Goal: Check status

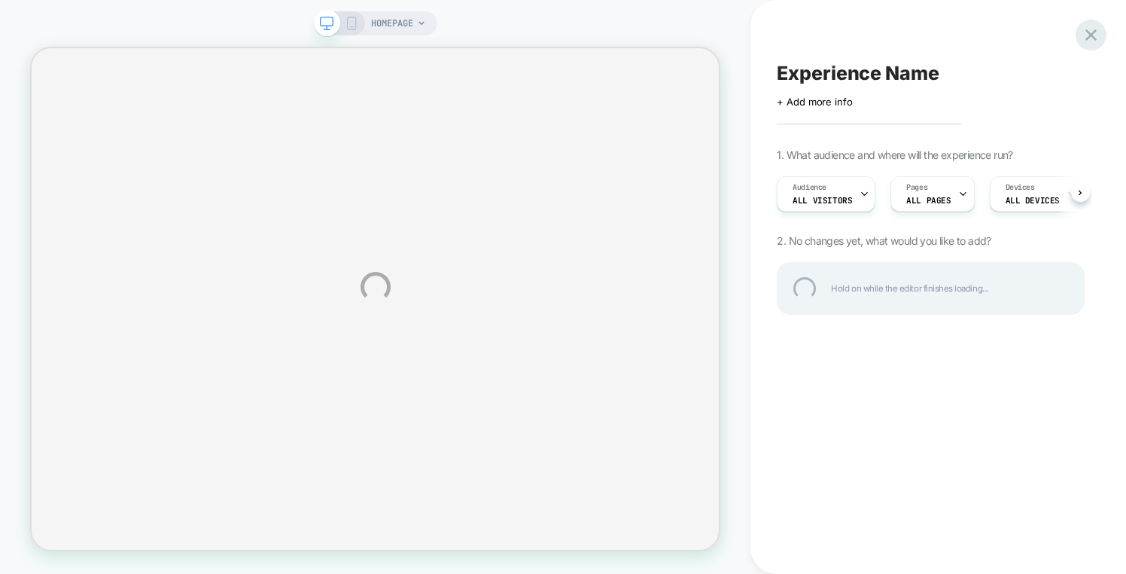
click at [1095, 34] on div at bounding box center [1091, 35] width 31 height 31
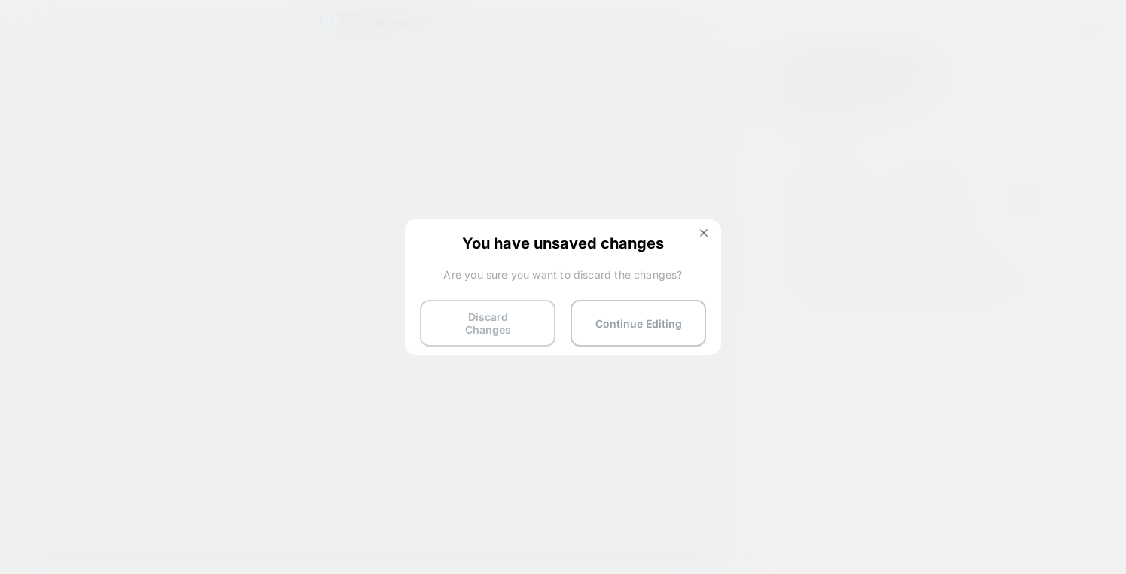
click at [535, 319] on button "Discard Changes" at bounding box center [487, 323] width 135 height 47
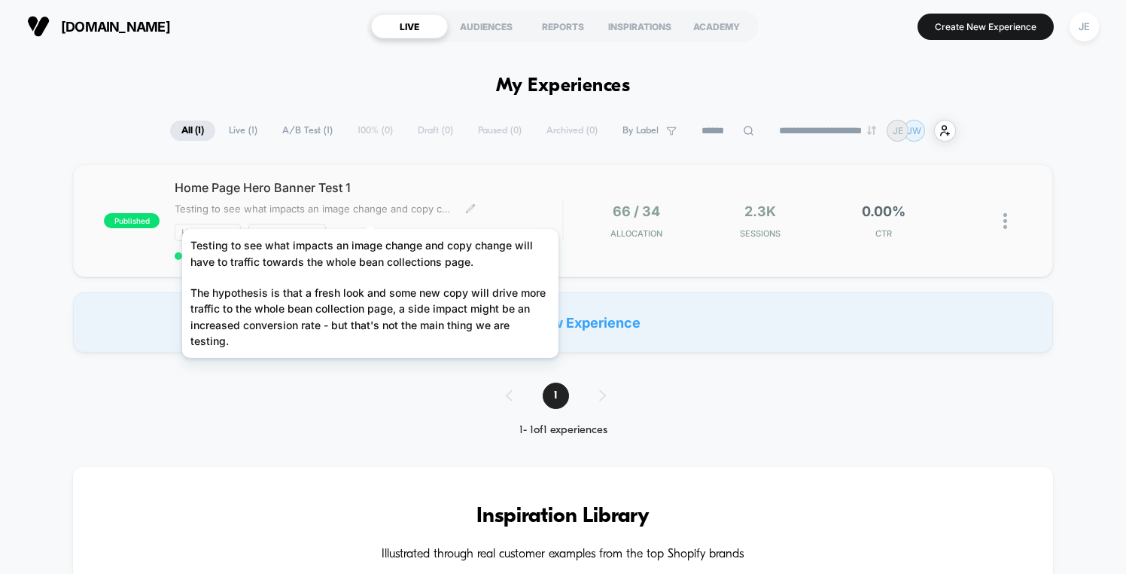
click at [370, 210] on span "Testing to see what impacts an image change and copy change will have to traffi…" at bounding box center [314, 208] width 279 height 12
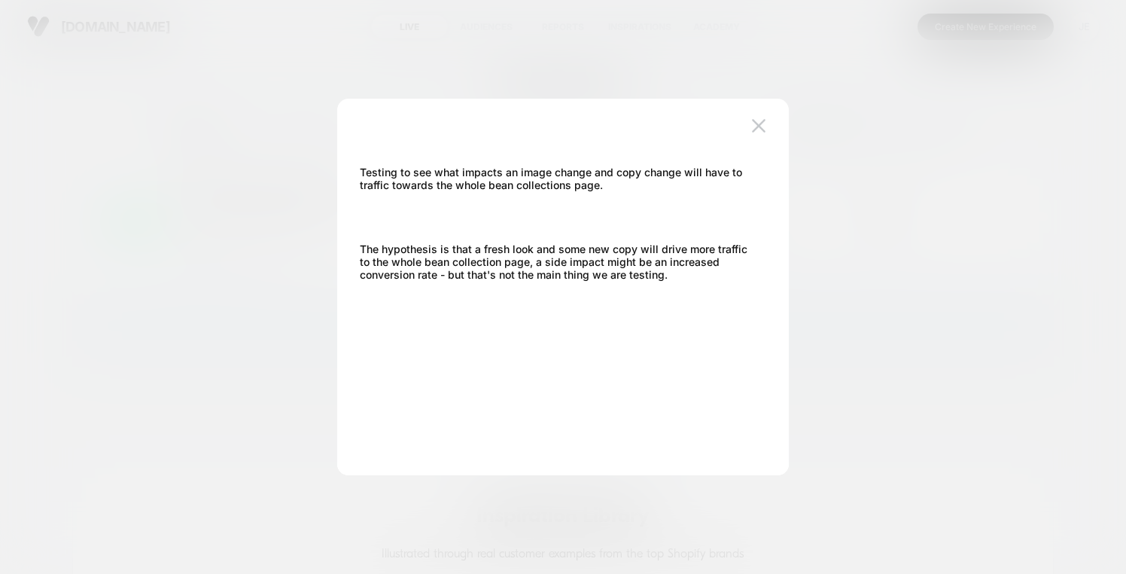
click at [233, 211] on div at bounding box center [563, 287] width 1126 height 574
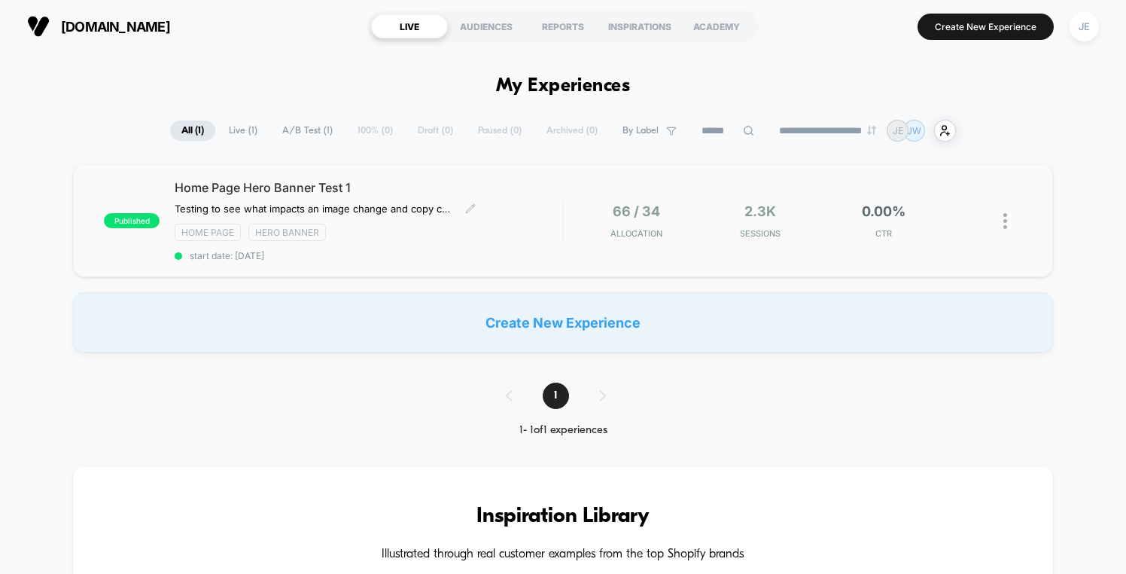
click at [148, 205] on div "published Home Page Hero Banner Test 1 Testing to see what impacts an image cha…" at bounding box center [333, 220] width 458 height 81
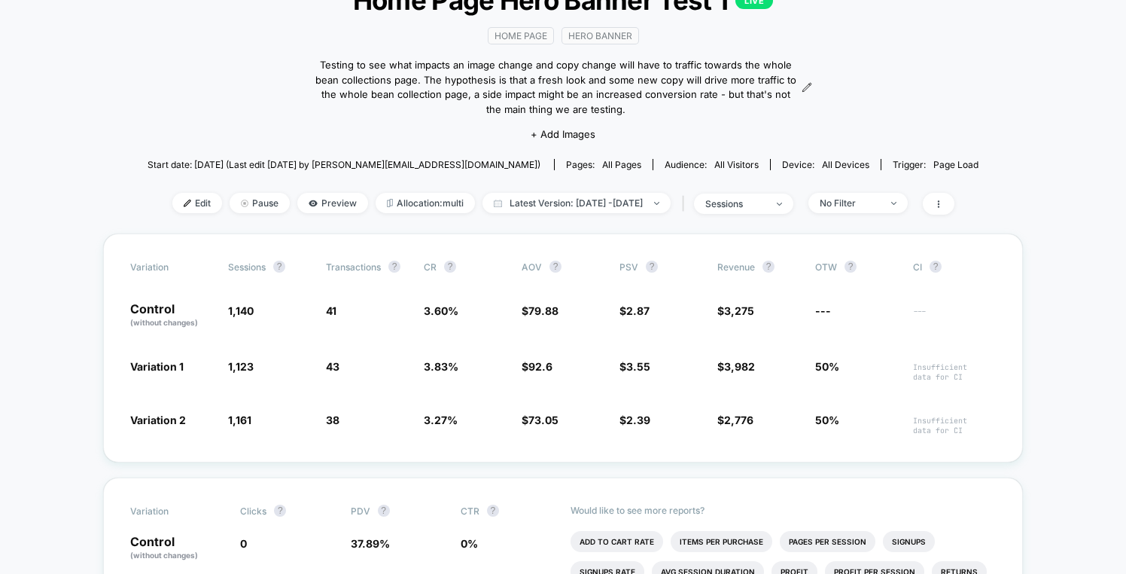
scroll to position [175, 0]
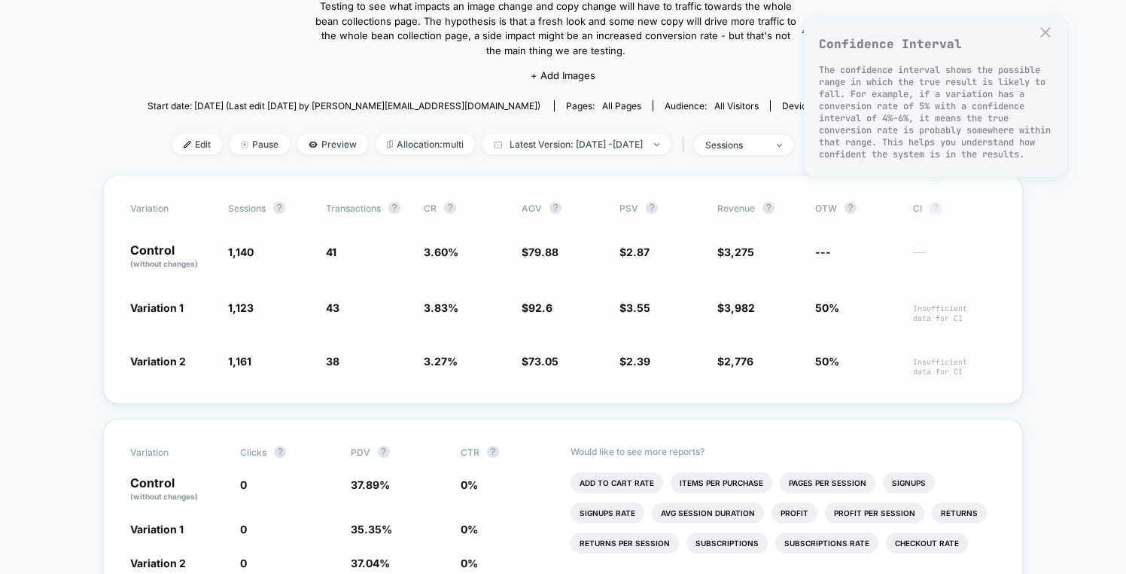
click at [936, 209] on button "?" at bounding box center [936, 208] width 12 height 12
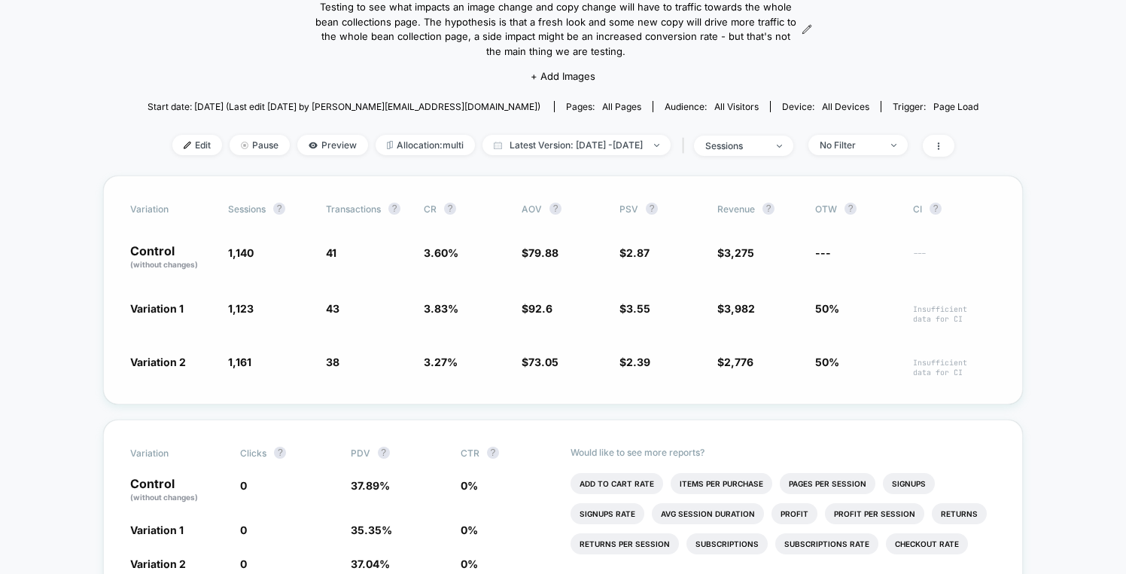
scroll to position [0, 0]
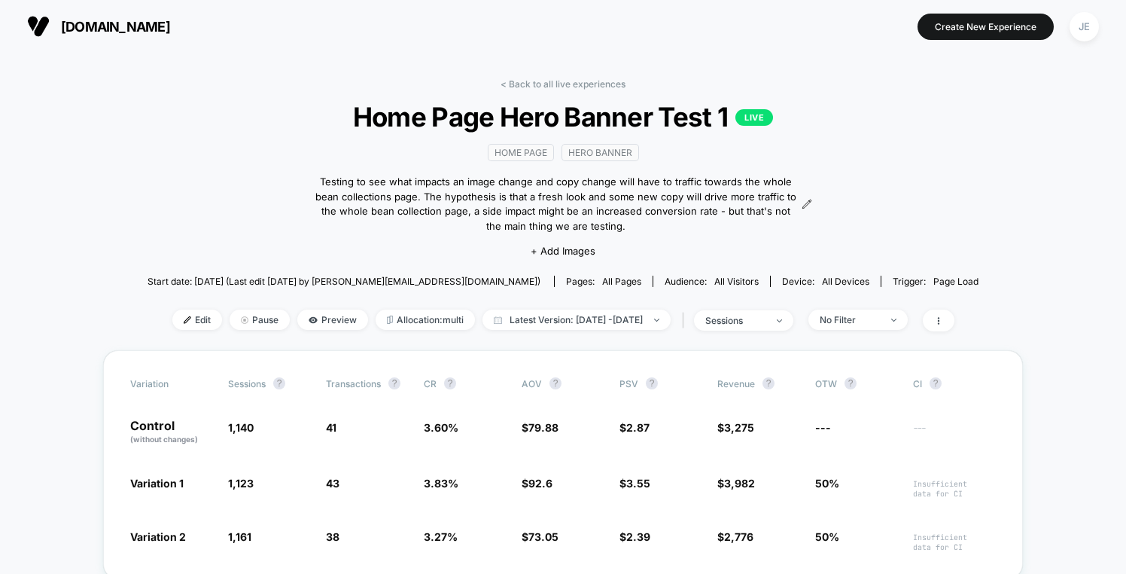
click at [891, 129] on span "Home Page Hero Banner Test 1 LIVE" at bounding box center [562, 117] width 747 height 32
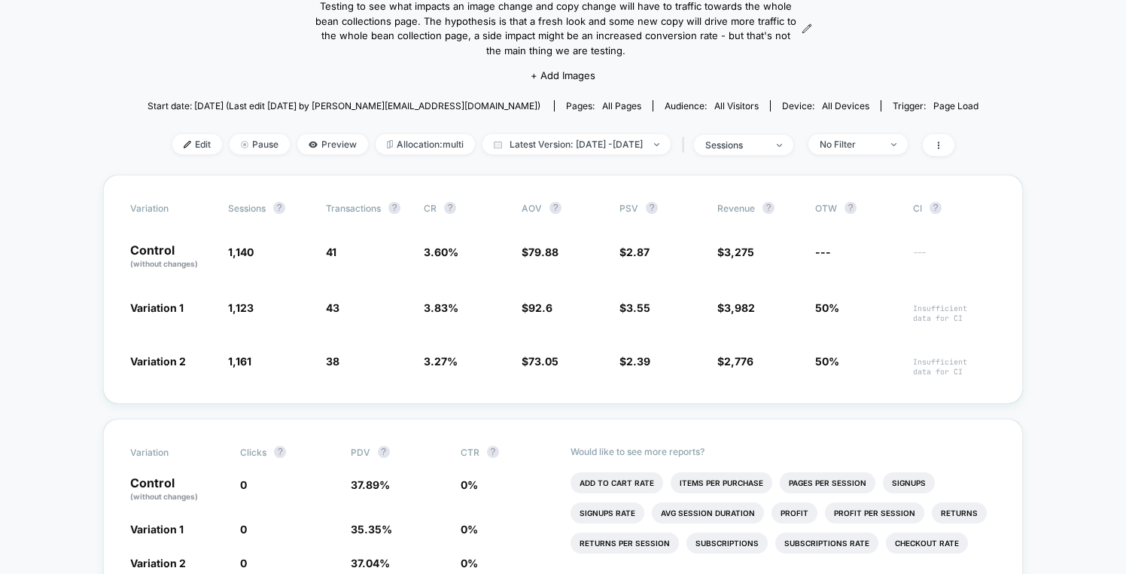
scroll to position [176, 0]
